Goal: Task Accomplishment & Management: Complete application form

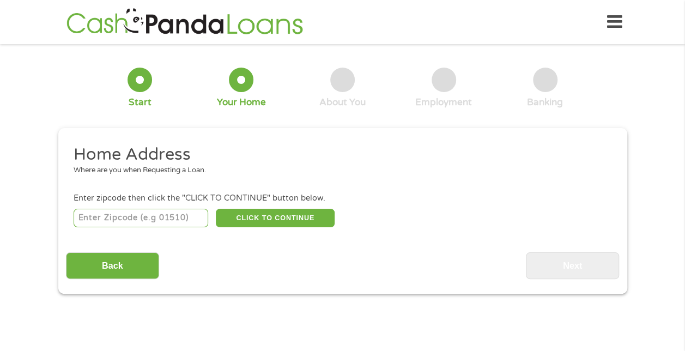
click at [103, 213] on input "number" at bounding box center [141, 218] width 135 height 19
type input "27617"
click at [254, 220] on button "CLICK TO CONTINUE" at bounding box center [275, 218] width 119 height 19
type input "27617"
type input "Raleigh"
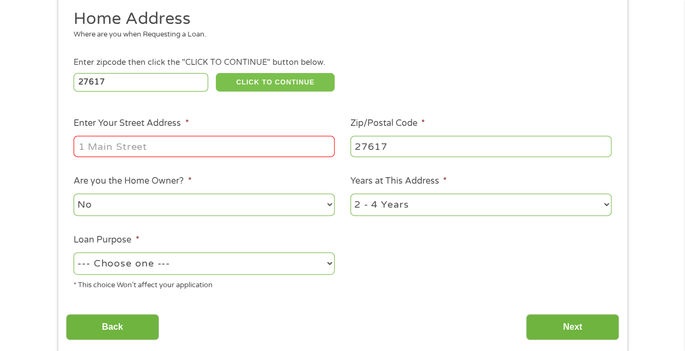
scroll to position [136, 0]
click at [108, 133] on li "Enter Your Street Address *" at bounding box center [204, 137] width 277 height 42
drag, startPoint x: 108, startPoint y: 147, endPoint x: 100, endPoint y: 136, distance: 13.6
click at [101, 141] on input "Enter Your Street Address *" at bounding box center [204, 145] width 261 height 21
type input "10040 Pineville Rd Unit 103"
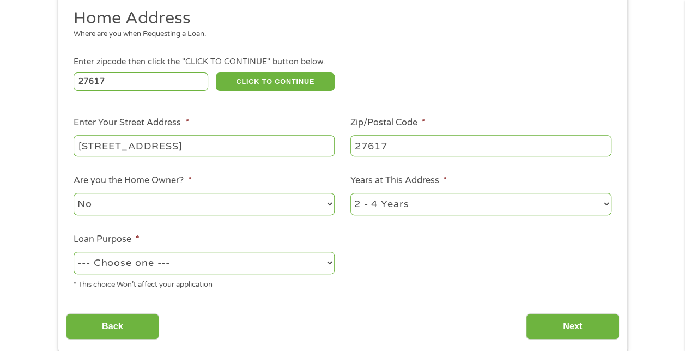
click at [118, 209] on select "No Yes" at bounding box center [204, 204] width 261 height 22
click at [74, 193] on select "No Yes" at bounding box center [204, 204] width 261 height 22
click at [404, 206] on select "1 Year or less 1 - 2 Years 2 - 4 Years Over 4 Years" at bounding box center [480, 204] width 261 height 22
select select "60months"
click at [350, 193] on select "1 Year or less 1 - 2 Years 2 - 4 Years Over 4 Years" at bounding box center [480, 204] width 261 height 22
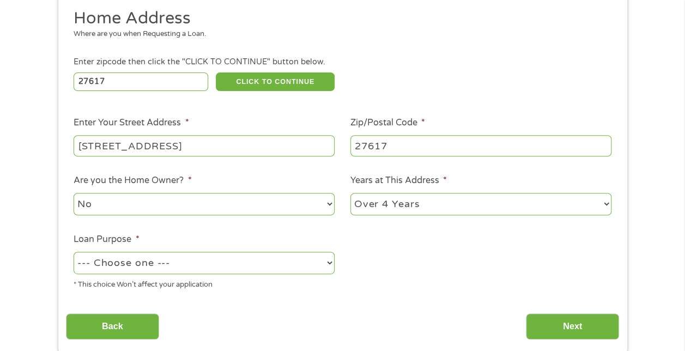
click at [147, 262] on select "--- Choose one --- Pay Bills Debt Consolidation Home Improvement Major Purchase…" at bounding box center [204, 263] width 261 height 22
select select "other"
click at [74, 252] on select "--- Choose one --- Pay Bills Debt Consolidation Home Improvement Major Purchase…" at bounding box center [204, 263] width 261 height 22
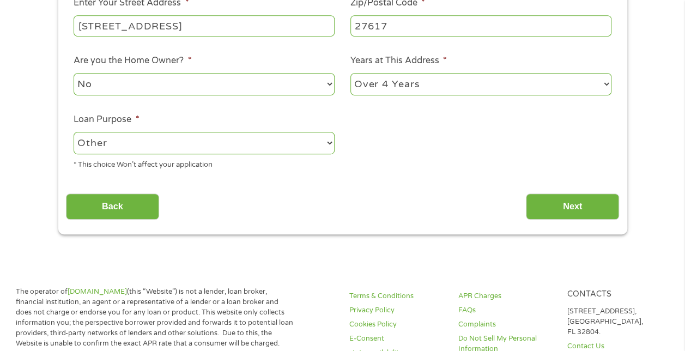
scroll to position [259, 0]
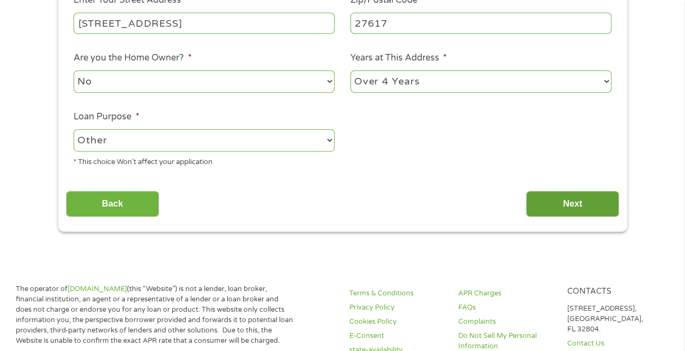
click at [578, 205] on input "Next" at bounding box center [572, 204] width 93 height 27
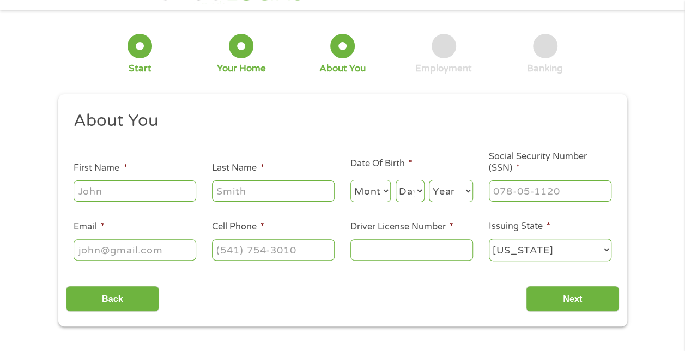
scroll to position [41, 0]
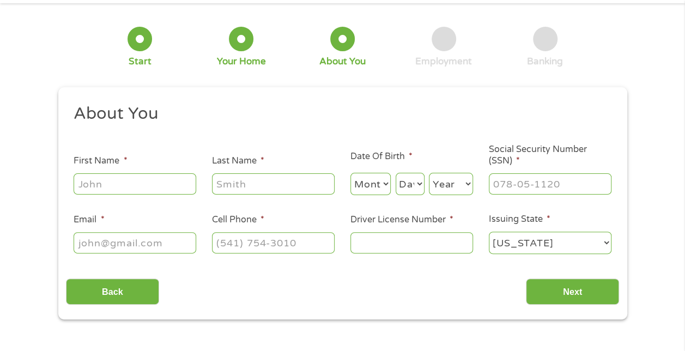
drag, startPoint x: 104, startPoint y: 181, endPoint x: 102, endPoint y: 171, distance: 9.9
click at [104, 180] on input "First Name *" at bounding box center [135, 183] width 123 height 21
type input "Julie"
type input "Kern"
type input "juliekern.cak@gmail.com"
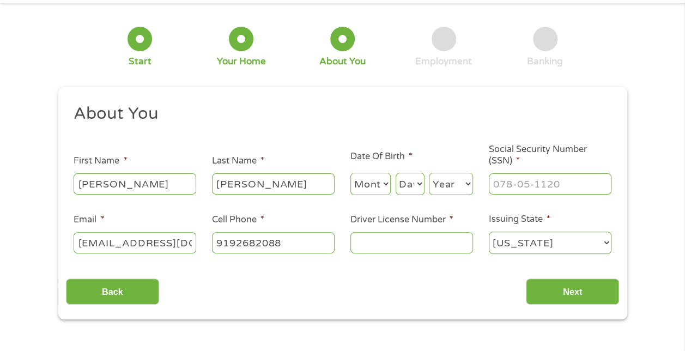
type input "(919) 268-2088"
click at [366, 177] on select "Month 1 2 3 4 5 6 7 8 9 10 11 12" at bounding box center [370, 184] width 41 height 22
select select "3"
click at [350, 173] on select "Month 1 2 3 4 5 6 7 8 9 10 11 12" at bounding box center [370, 184] width 41 height 22
click at [408, 180] on select "Day 1 2 3 4 5 6 7 8 9 10 11 12 13 14 15 16 17 18 19 20 21 22 23 24 25 26 27 28 …" at bounding box center [410, 184] width 29 height 22
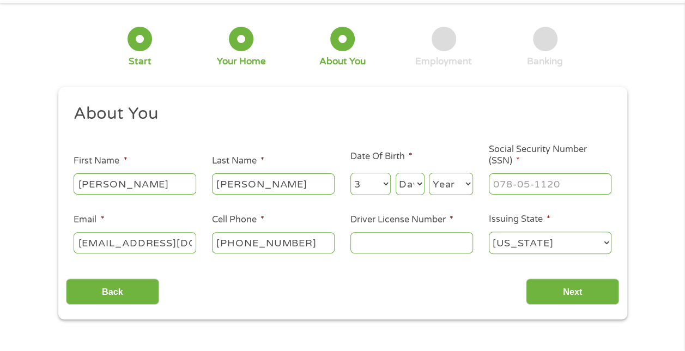
select select "4"
click at [396, 173] on select "Day 1 2 3 4 5 6 7 8 9 10 11 12 13 14 15 16 17 18 19 20 21 22 23 24 25 26 27 28 …" at bounding box center [410, 184] width 29 height 22
click at [446, 184] on select "Year 2007 2006 2005 2004 2003 2002 2001 2000 1999 1998 1997 1996 1995 1994 1993…" at bounding box center [451, 184] width 44 height 22
select select "1958"
click at [505, 182] on input "___-__-____" at bounding box center [550, 183] width 123 height 21
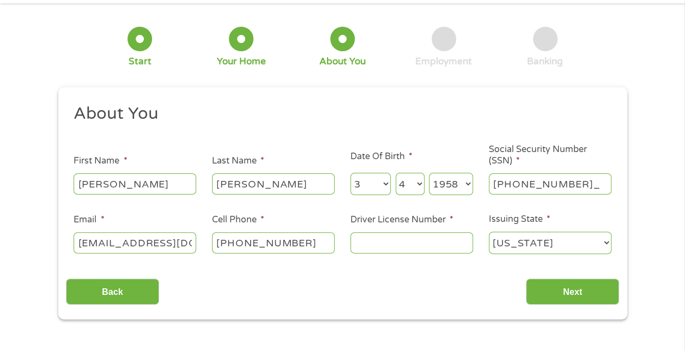
type input "244-06-6009"
drag, startPoint x: 376, startPoint y: 245, endPoint x: 371, endPoint y: 256, distance: 11.7
click at [374, 245] on input "Driver License Number *" at bounding box center [411, 242] width 123 height 21
click at [372, 245] on input "Driver License Number *" at bounding box center [411, 242] width 123 height 21
click at [369, 242] on input "Driver License Number *" at bounding box center [411, 242] width 123 height 21
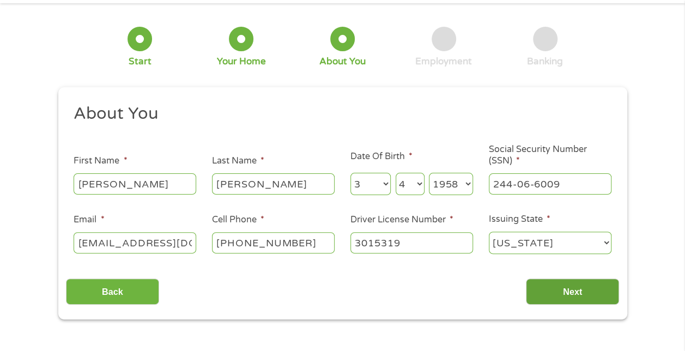
type input "3015319"
click at [568, 288] on input "Next" at bounding box center [572, 291] width 93 height 27
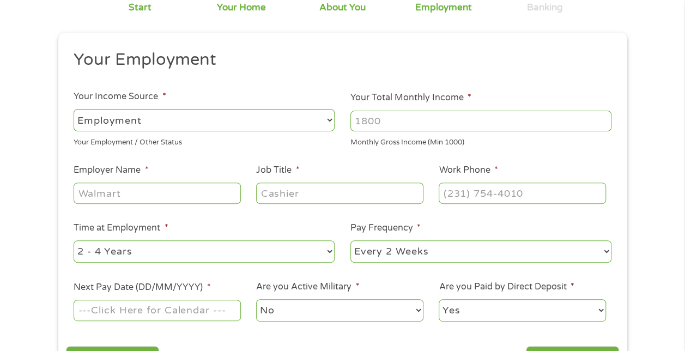
scroll to position [109, 0]
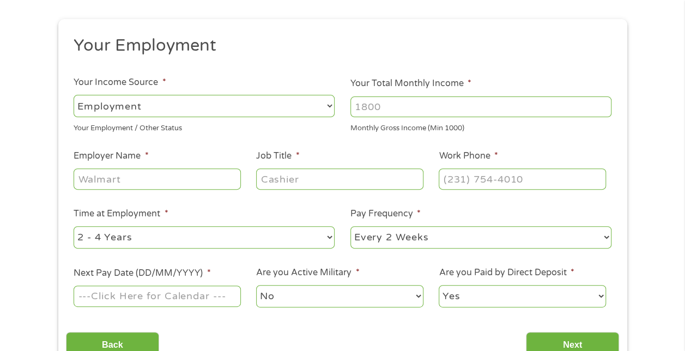
click at [387, 107] on input "Your Total Monthly Income *" at bounding box center [480, 106] width 261 height 21
type input "4000"
click at [111, 175] on input "Employer Name *" at bounding box center [157, 178] width 167 height 21
type input "PPD Inc"
type input "Customer Assoc Specialist"
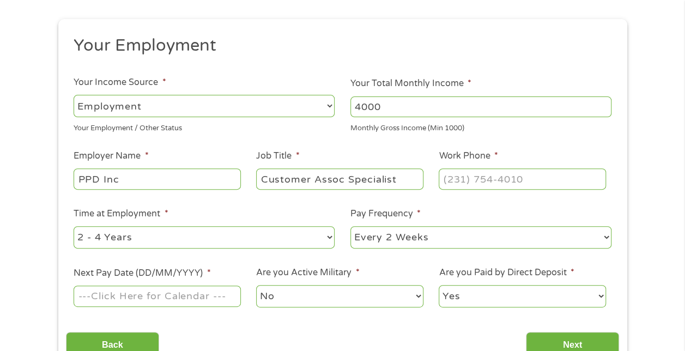
type input "(___) ___-____"
click at [532, 176] on input "(___) ___-____" at bounding box center [522, 178] width 167 height 21
type input "(781) 622-____"
type input "(781) 622-1000"
click at [106, 239] on select "--- Choose one --- 1 Year or less 1 - 2 Years 2 - 4 Years Over 4 Years" at bounding box center [204, 237] width 261 height 22
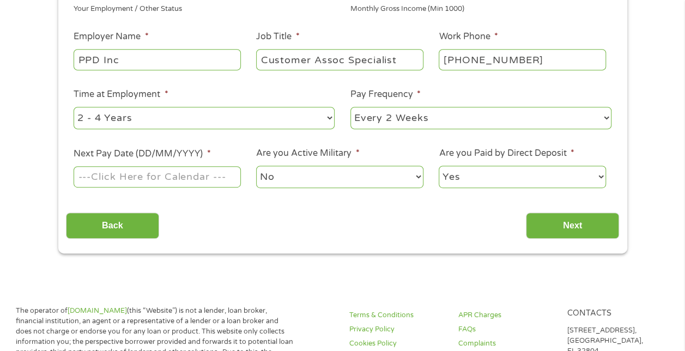
scroll to position [258, 0]
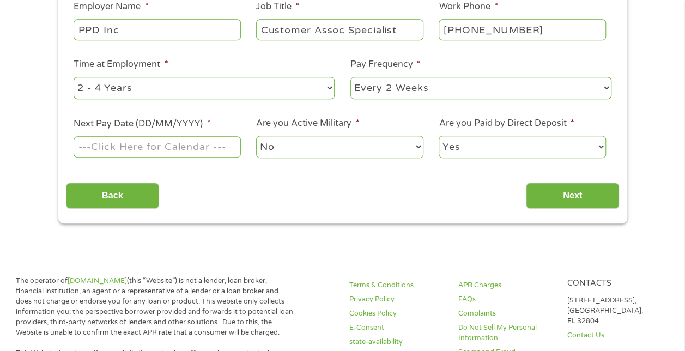
click at [112, 84] on select "--- Choose one --- 1 Year or less 1 - 2 Years 2 - 4 Years Over 4 Years" at bounding box center [204, 88] width 261 height 22
select select "60months"
click at [74, 77] on select "--- Choose one --- 1 Year or less 1 - 2 Years 2 - 4 Years Over 4 Years" at bounding box center [204, 88] width 261 height 22
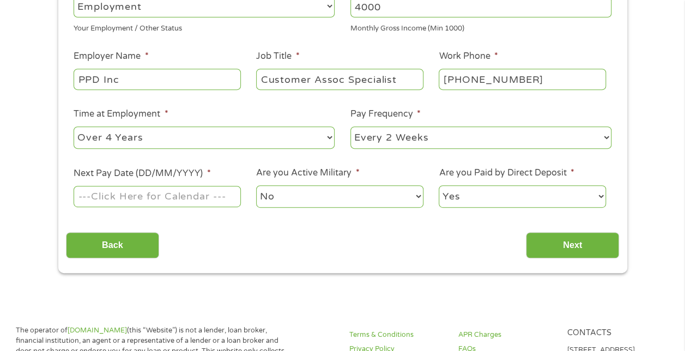
scroll to position [204, 0]
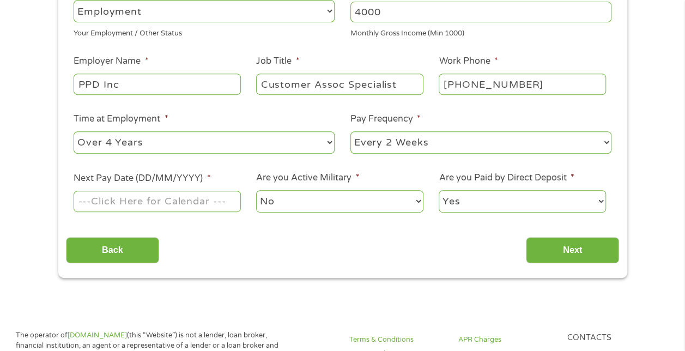
click at [145, 200] on input "Next Pay Date (DD/MM/YYYY) *" at bounding box center [157, 201] width 167 height 21
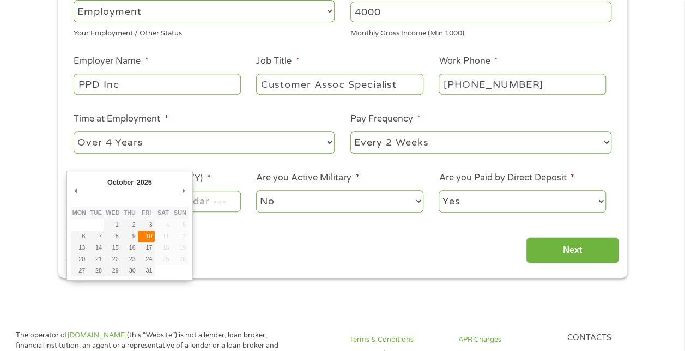
type input "10/10/2025"
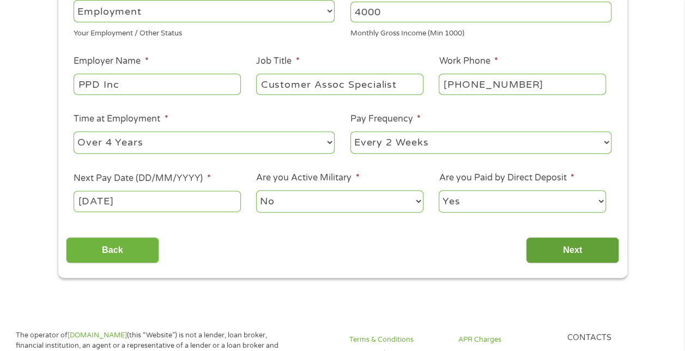
click at [593, 244] on input "Next" at bounding box center [572, 250] width 93 height 27
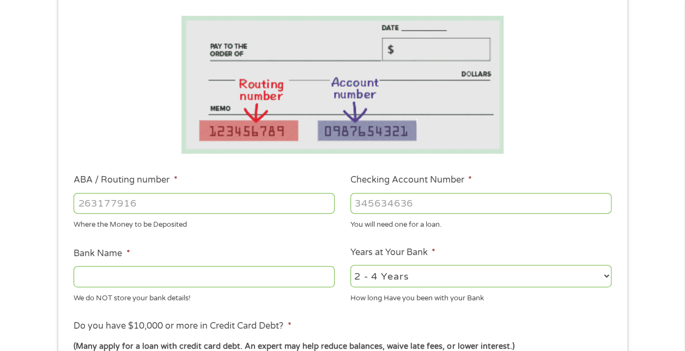
scroll to position [177, 0]
click at [167, 202] on input "ABA / Routing number *" at bounding box center [204, 202] width 261 height 21
type input "-1"
click at [328, 206] on input "-1" at bounding box center [204, 202] width 261 height 21
type input "-1"
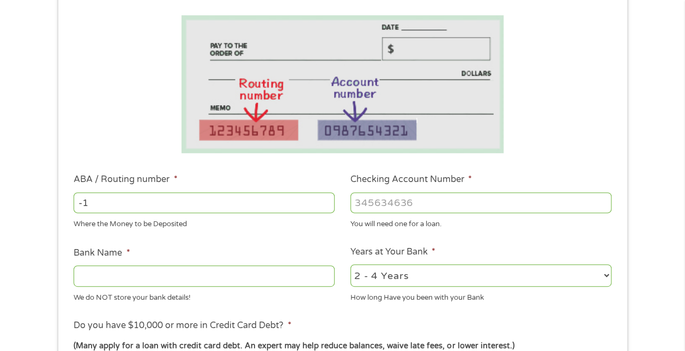
click at [327, 205] on input "-1" at bounding box center [204, 202] width 261 height 21
type input "053000219"
type input "WELLS FARGO BANK"
type input "053000219"
click at [469, 276] on select "2 - 4 Years 6 - 12 Months 1 - 2 Years Over 4 Years" at bounding box center [480, 275] width 261 height 22
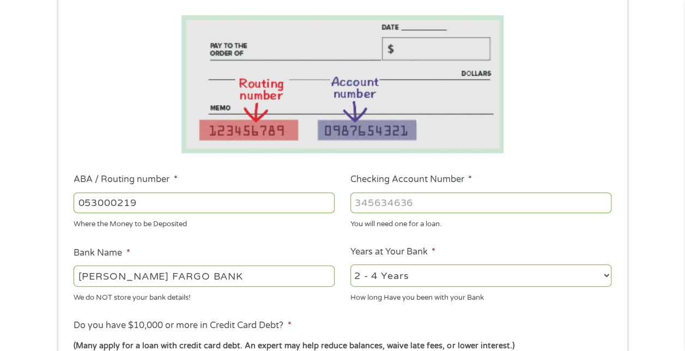
select select "60months"
click at [350, 264] on select "2 - 4 Years 6 - 12 Months 1 - 2 Years Over 4 Years" at bounding box center [480, 275] width 261 height 22
click at [416, 202] on input "Checking Account Number *" at bounding box center [480, 202] width 261 height 21
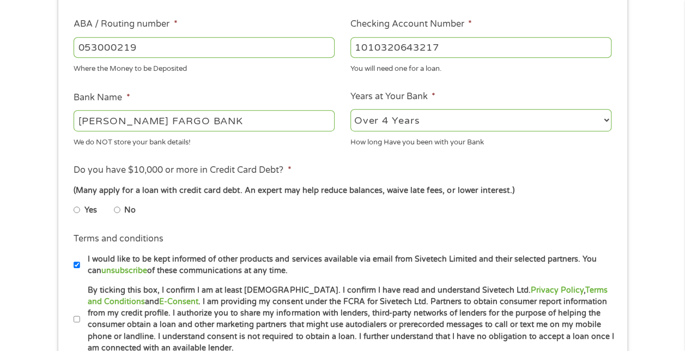
scroll to position [341, 0]
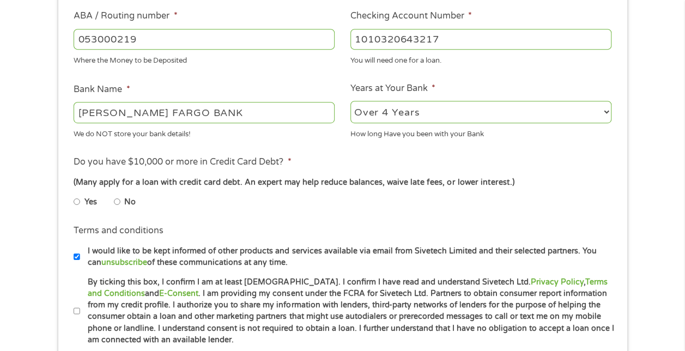
type input "1010320643217"
click at [117, 201] on input "No" at bounding box center [117, 201] width 7 height 17
radio input "true"
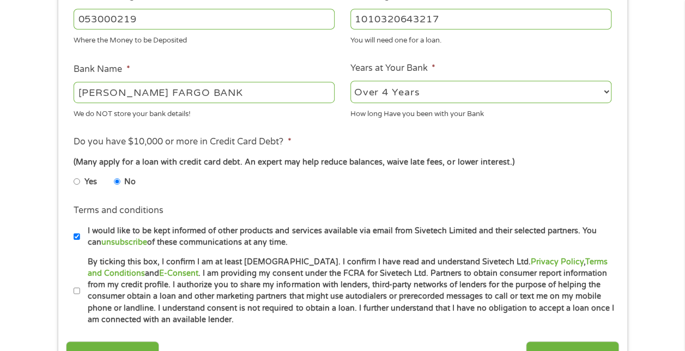
scroll to position [368, 0]
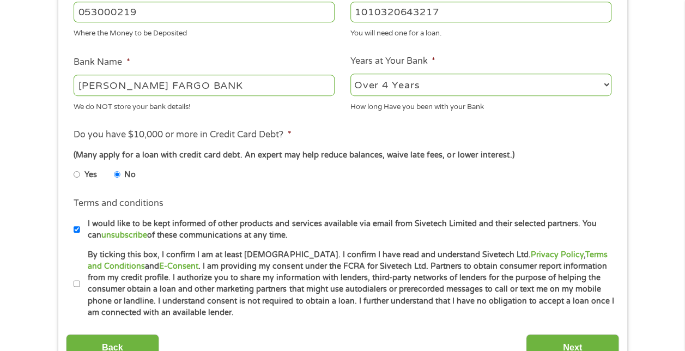
click at [76, 280] on input "By ticking this box, I confirm I am at least 18 years old. I confirm I have rea…" at bounding box center [77, 283] width 7 height 17
checkbox input "true"
click at [78, 226] on input "I would like to be kept informed of other products and services available via e…" at bounding box center [77, 229] width 7 height 17
checkbox input "false"
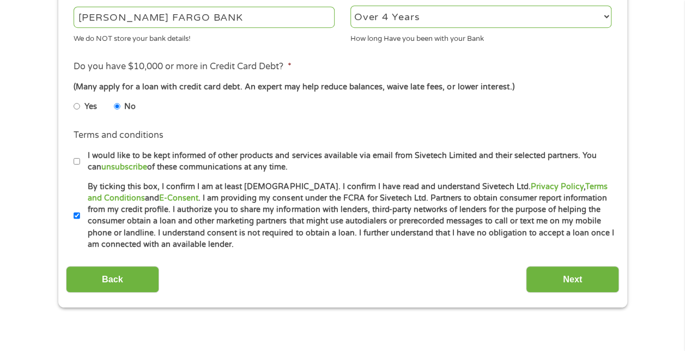
scroll to position [450, 0]
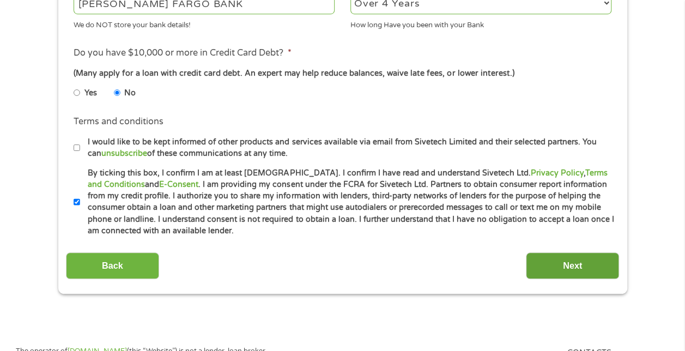
click at [570, 265] on input "Next" at bounding box center [572, 265] width 93 height 27
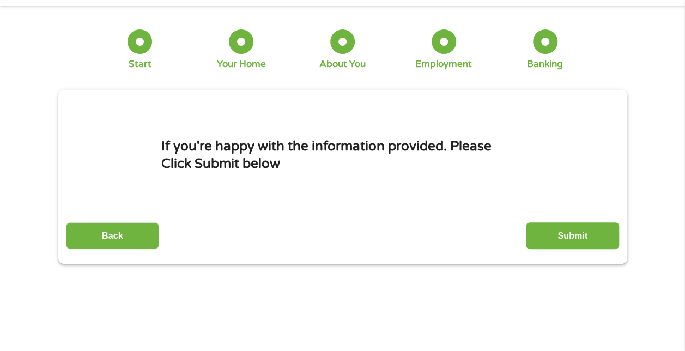
scroll to position [0, 0]
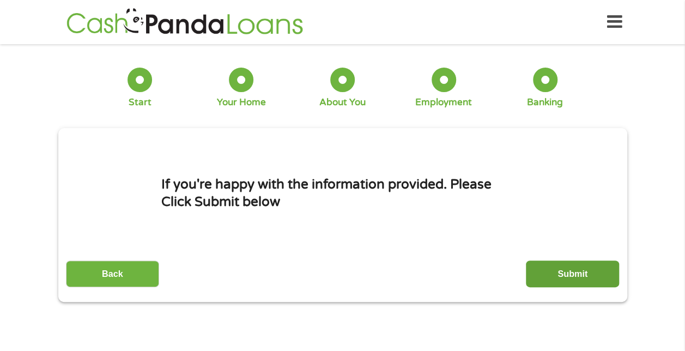
click at [585, 269] on input "Submit" at bounding box center [572, 273] width 93 height 27
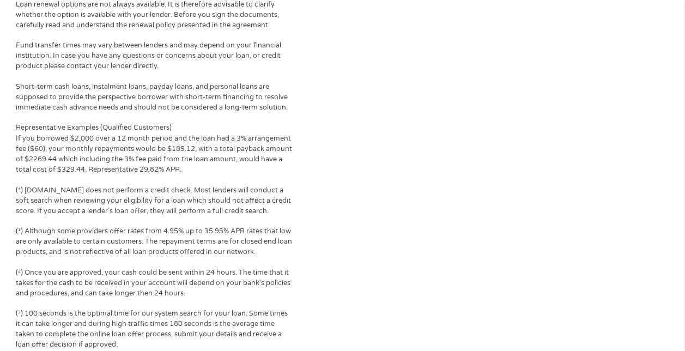
scroll to position [959, 0]
